Goal: Task Accomplishment & Management: Use online tool/utility

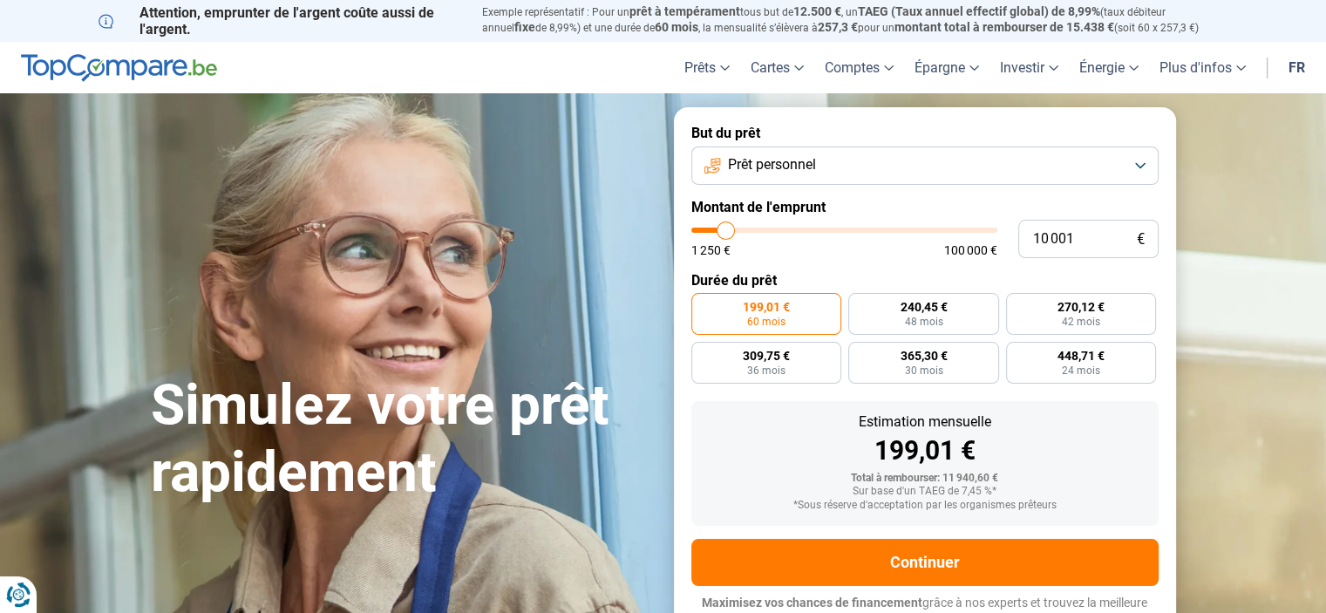
click at [1139, 162] on button "Prêt personnel" at bounding box center [924, 165] width 467 height 38
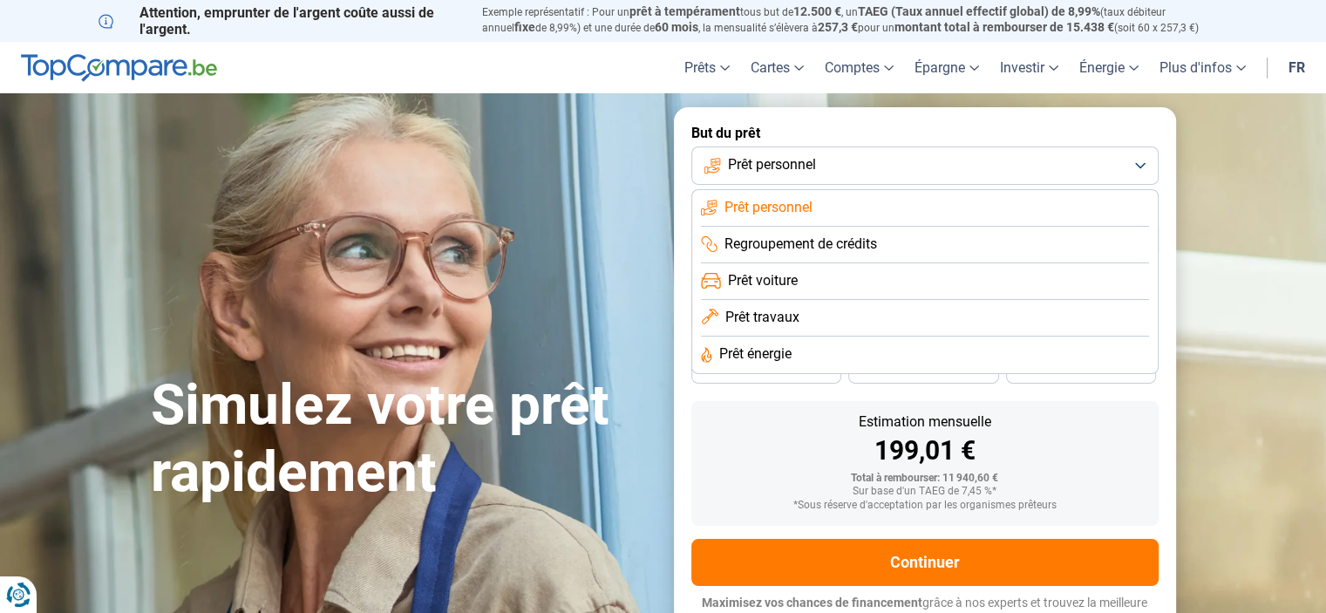
click at [756, 282] on span "Prêt voiture" at bounding box center [763, 280] width 70 height 19
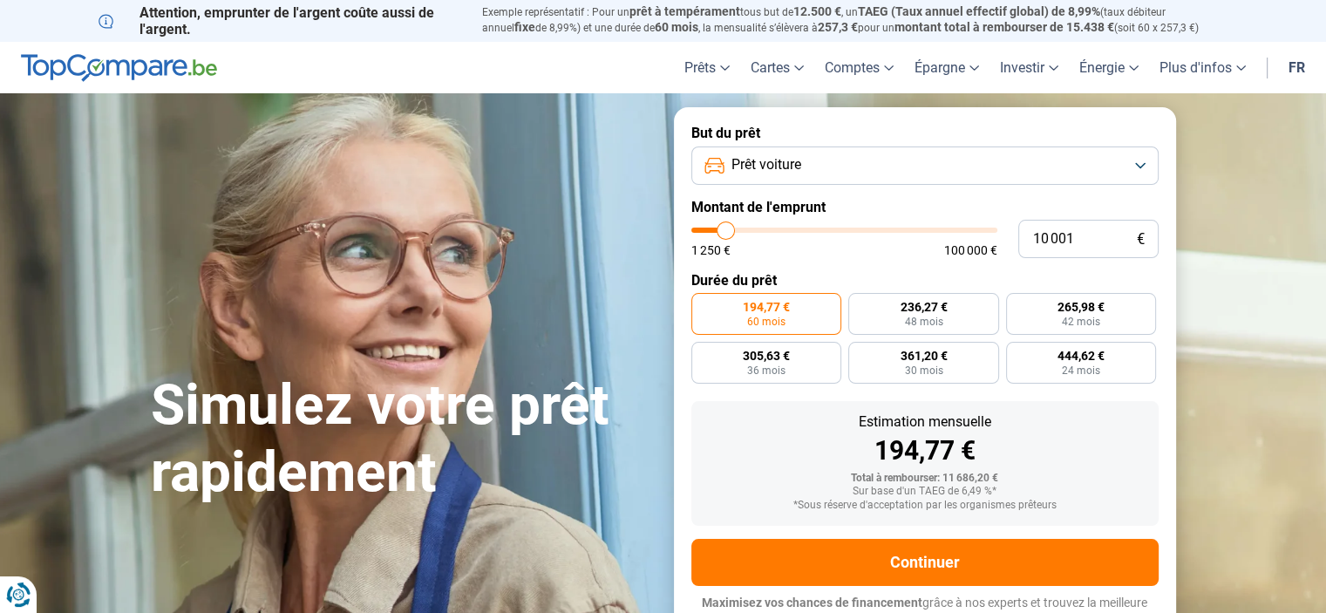
scroll to position [17, 0]
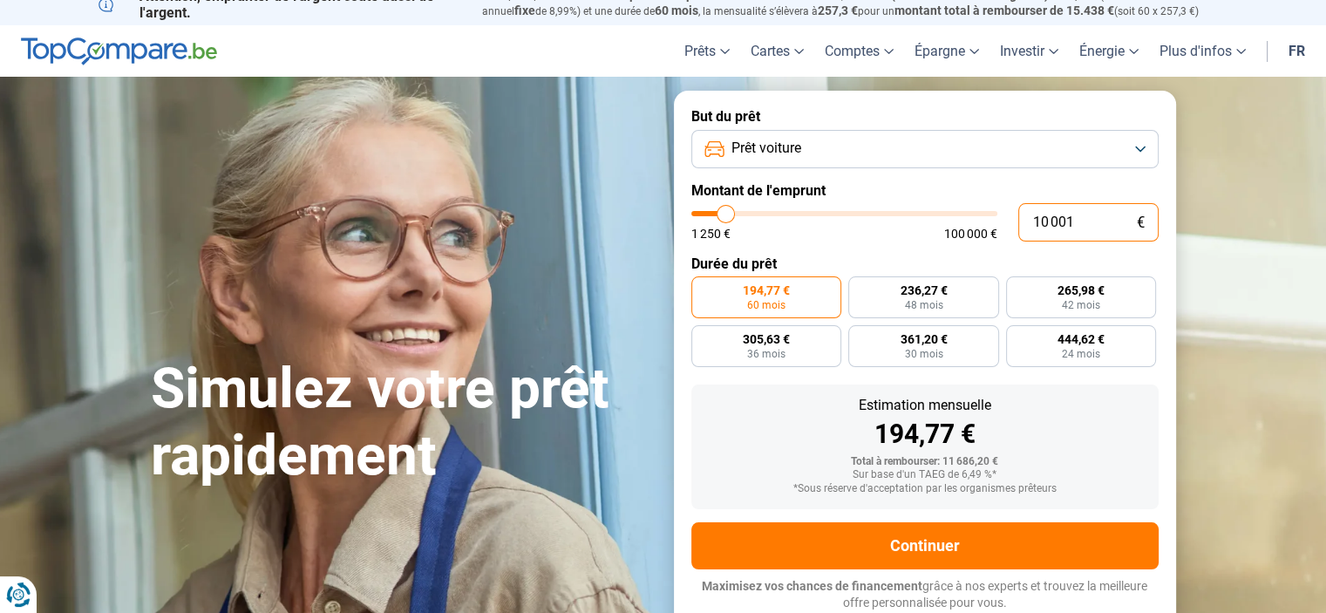
drag, startPoint x: 1074, startPoint y: 219, endPoint x: 1004, endPoint y: 224, distance: 69.9
click at [1004, 224] on div "10 001 € 1 250 € 100 000 €" at bounding box center [924, 222] width 467 height 38
type input "2"
type input "1250"
type input "22"
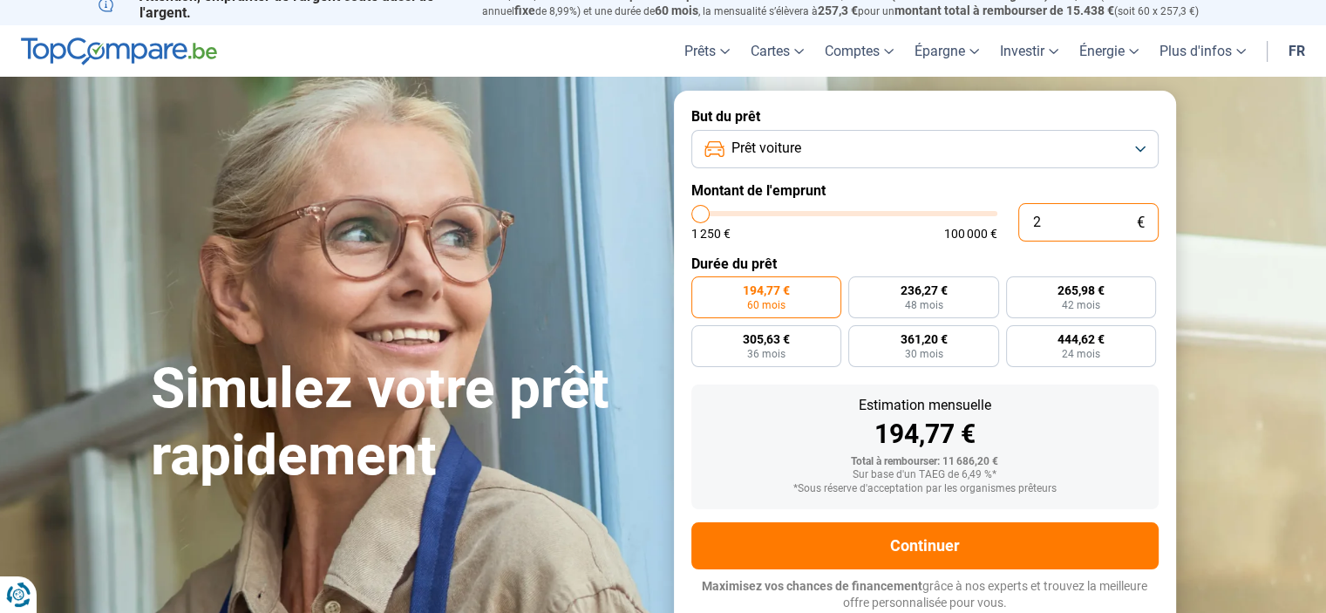
type input "1250"
type input "225"
type input "1250"
type input "2 250"
type input "2250"
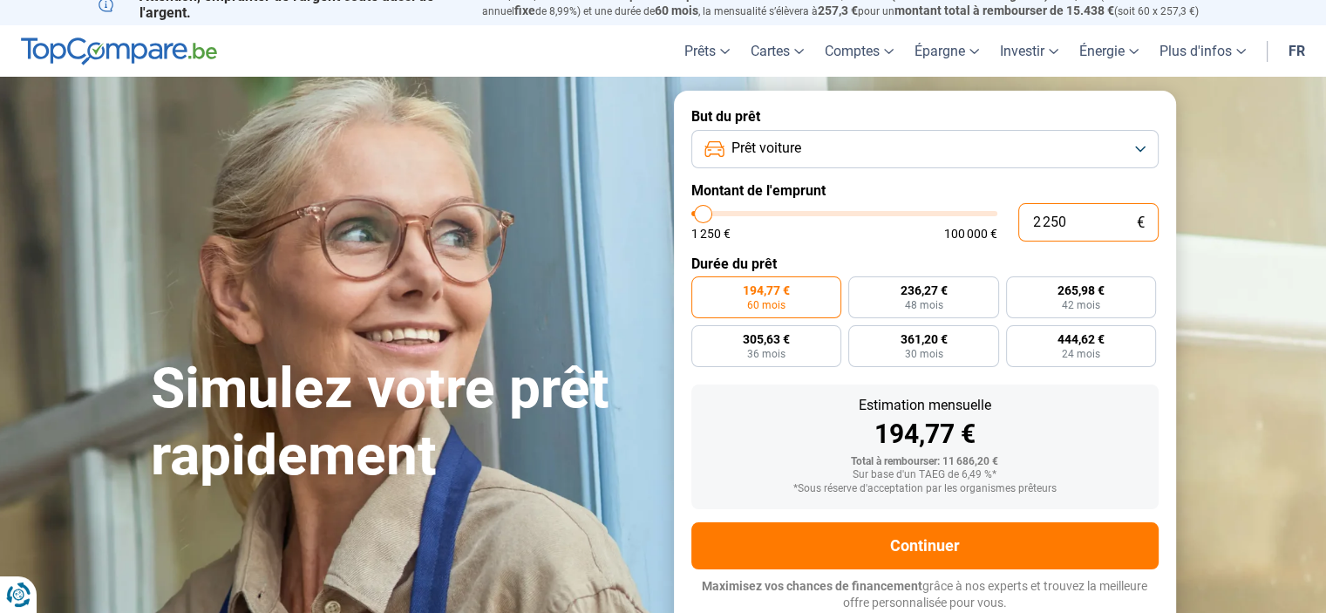
type input "22 500"
type input "22500"
type input "22 500"
radio input "false"
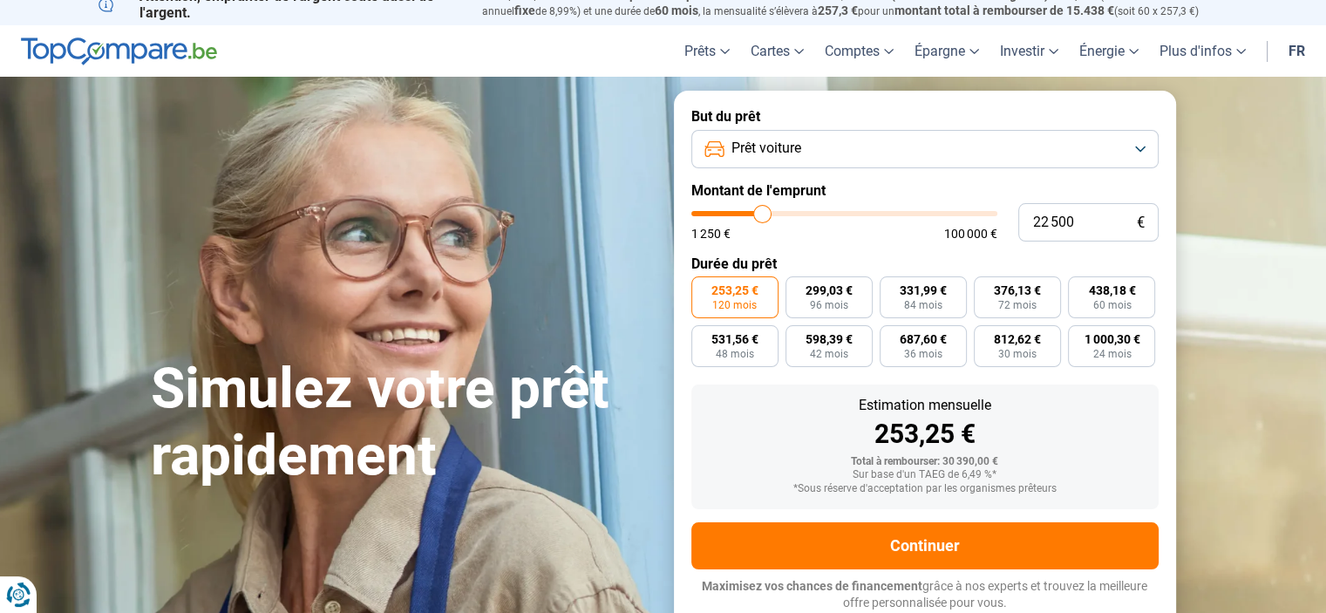
click at [1143, 146] on button "Prêt voiture" at bounding box center [924, 149] width 467 height 38
